Goal: Task Accomplishment & Management: Use online tool/utility

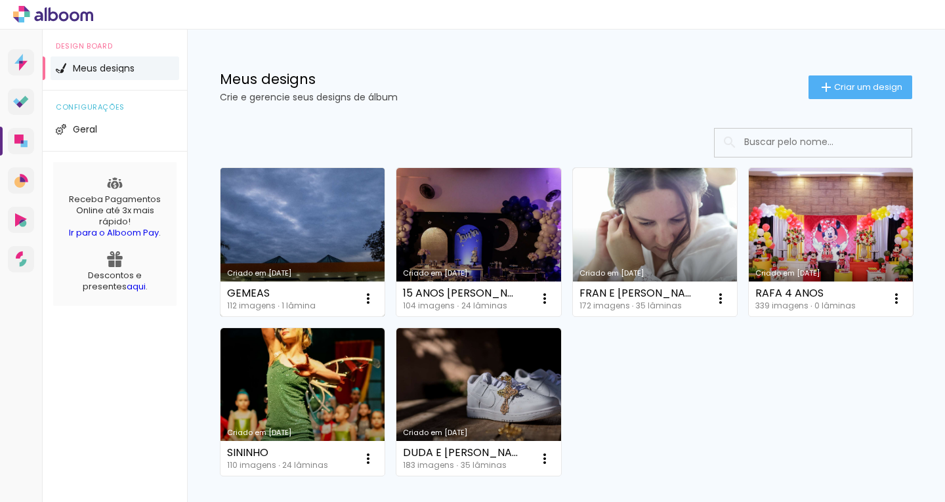
click at [305, 213] on link "Criado em [DATE]" at bounding box center [302, 242] width 164 height 148
